Goal: Transaction & Acquisition: Purchase product/service

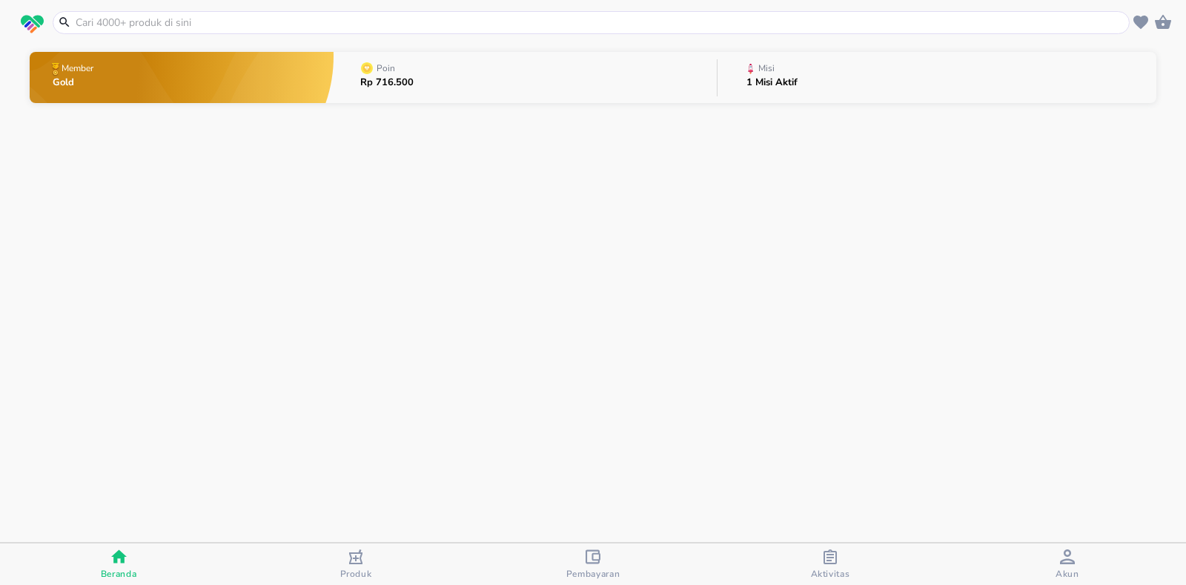
click at [234, 20] on input "text" at bounding box center [600, 23] width 1052 height 16
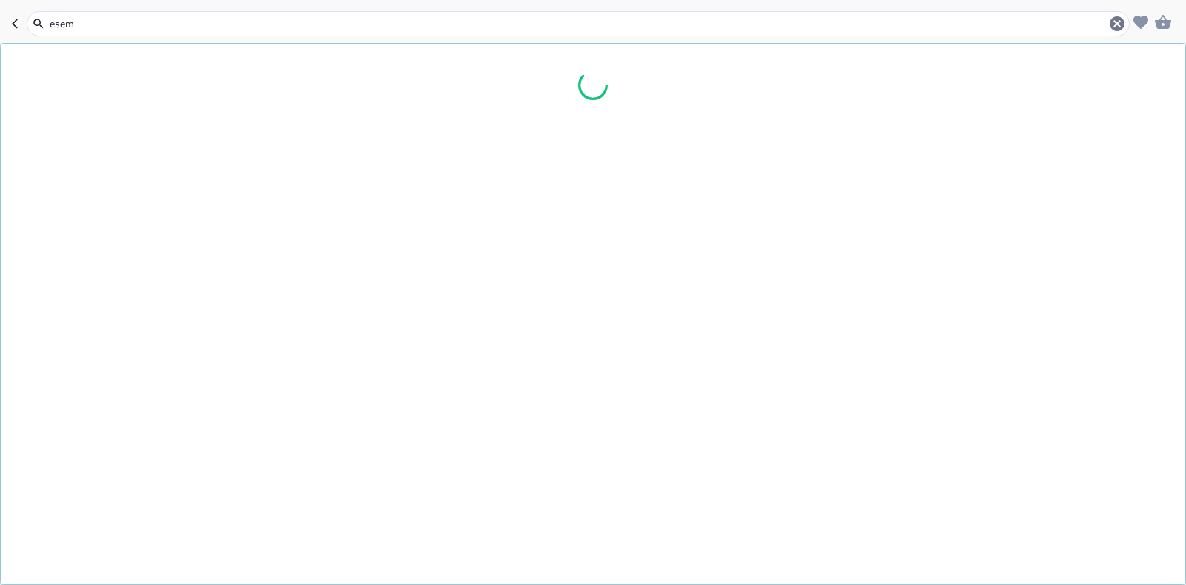
type input "esema"
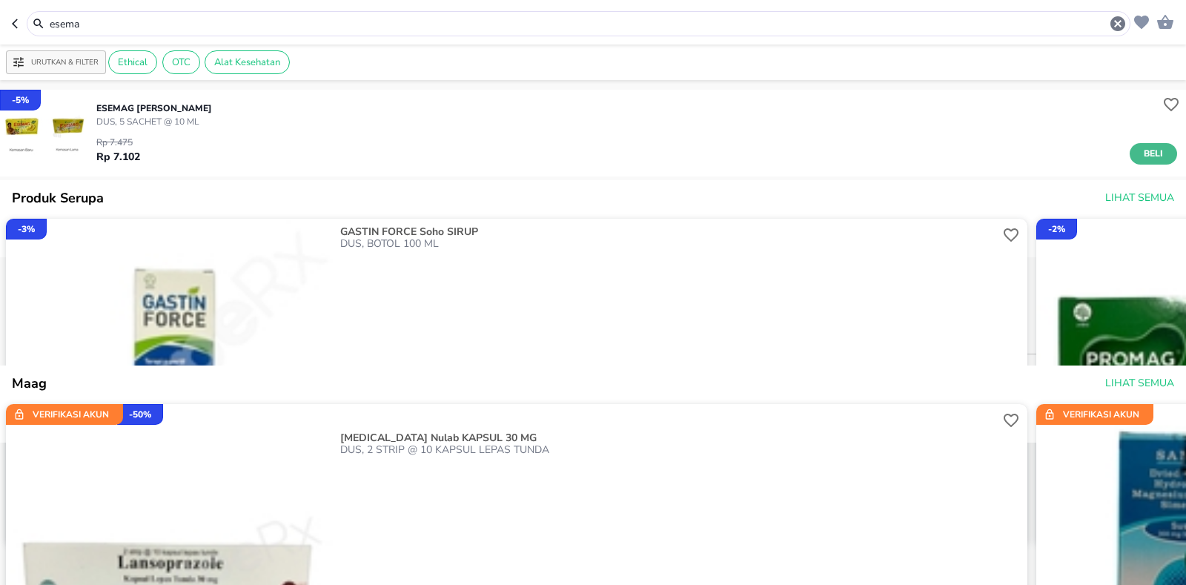
click at [1140, 149] on span "Beli" at bounding box center [1152, 154] width 25 height 16
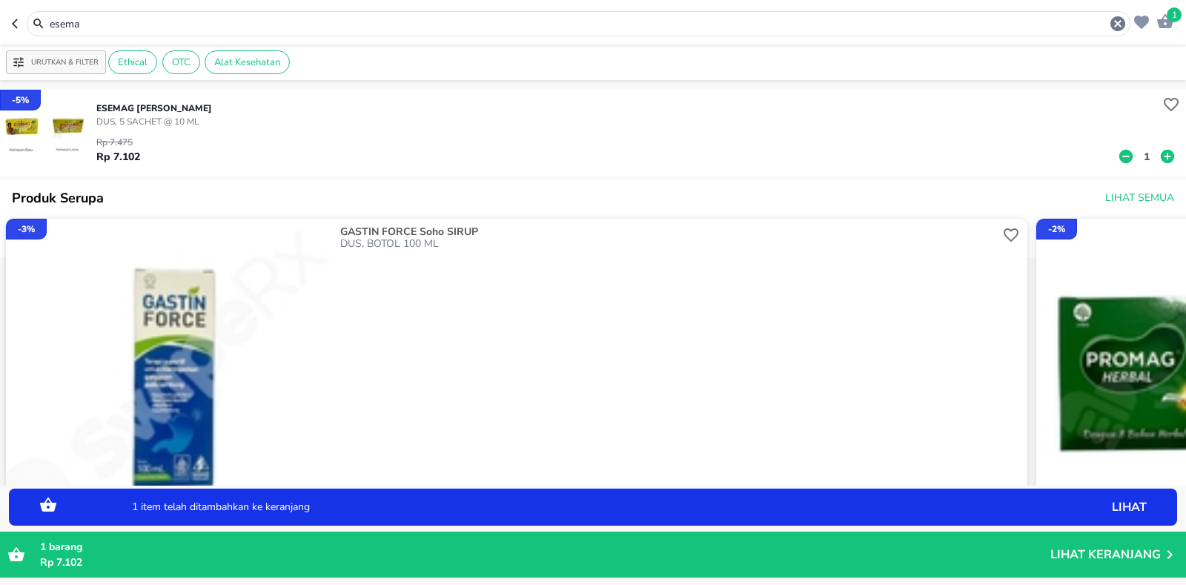
click at [1140, 157] on p "1" at bounding box center [1146, 157] width 13 height 16
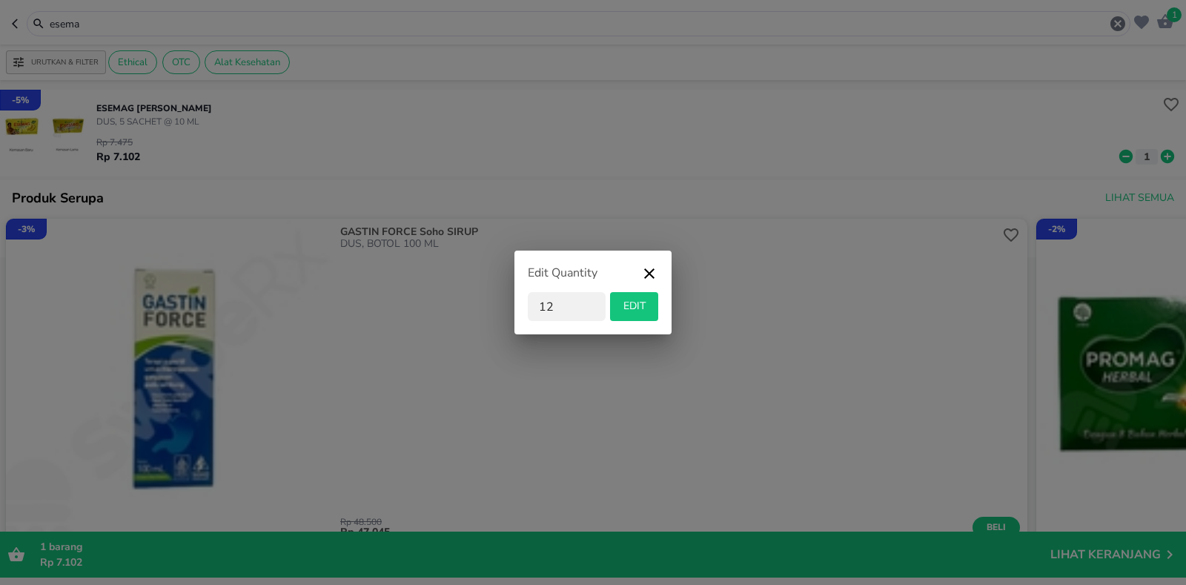
type input "12"
click at [639, 303] on span "EDIT" at bounding box center [634, 306] width 36 height 19
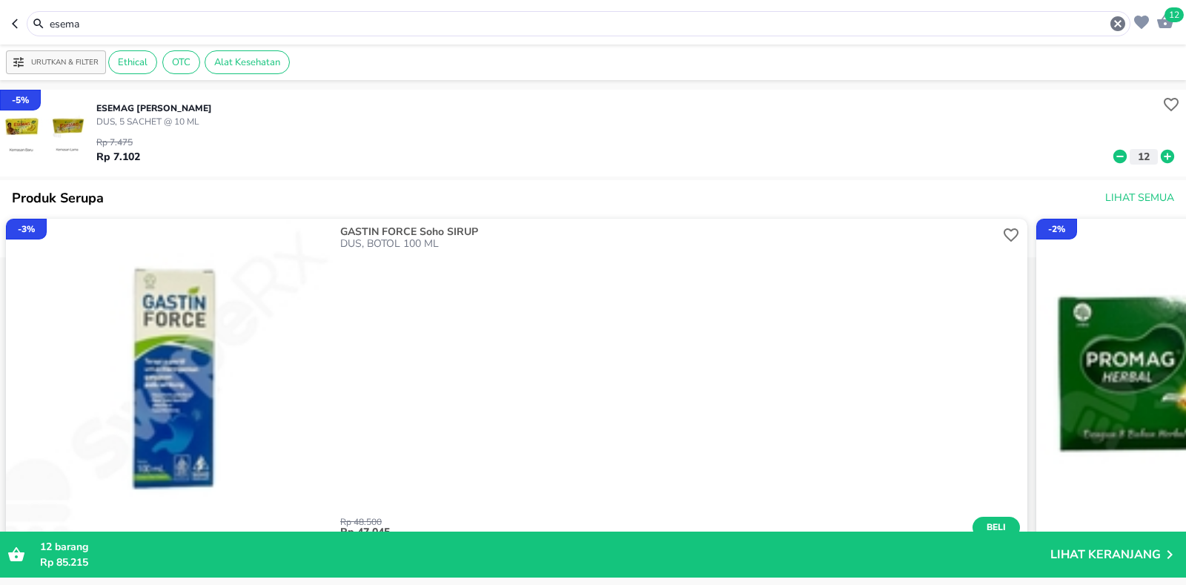
drag, startPoint x: 120, startPoint y: 24, endPoint x: 0, endPoint y: 83, distance: 133.6
click at [0, 83] on div "12 esema Urutkan & Filter Ethical OTC Alat Kesehatan - 5 % ESEMAG Sido Muncul D…" at bounding box center [593, 292] width 1186 height 585
